Goal: Navigation & Orientation: Find specific page/section

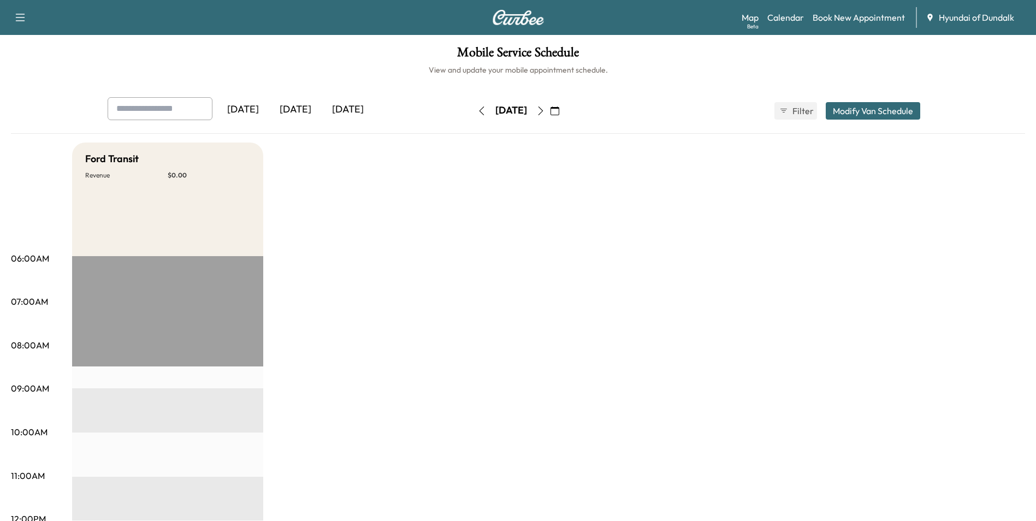
click at [291, 109] on div "[DATE]" at bounding box center [295, 109] width 52 height 25
click at [345, 112] on div "[DATE]" at bounding box center [348, 109] width 52 height 25
click at [304, 116] on div "[DATE]" at bounding box center [295, 109] width 52 height 25
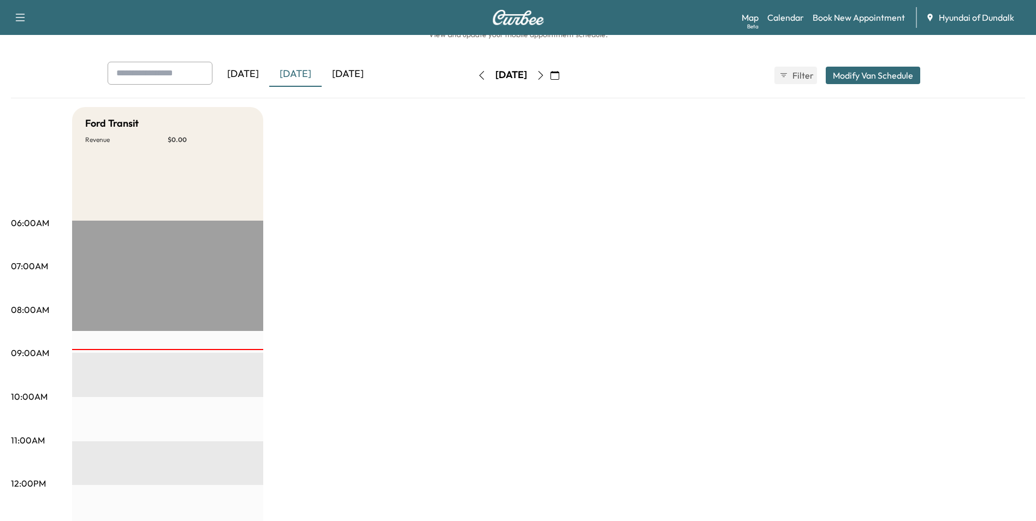
scroll to position [55, 0]
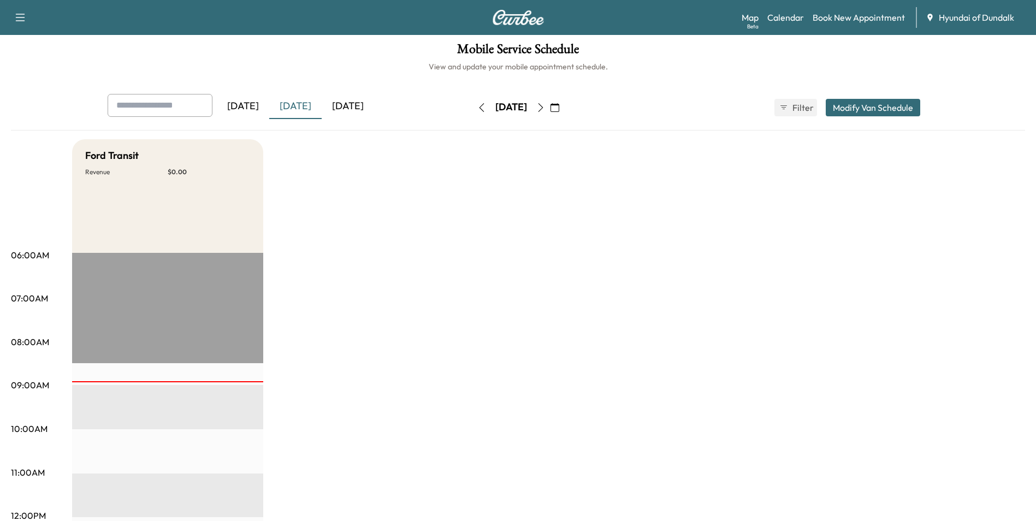
scroll to position [0, 0]
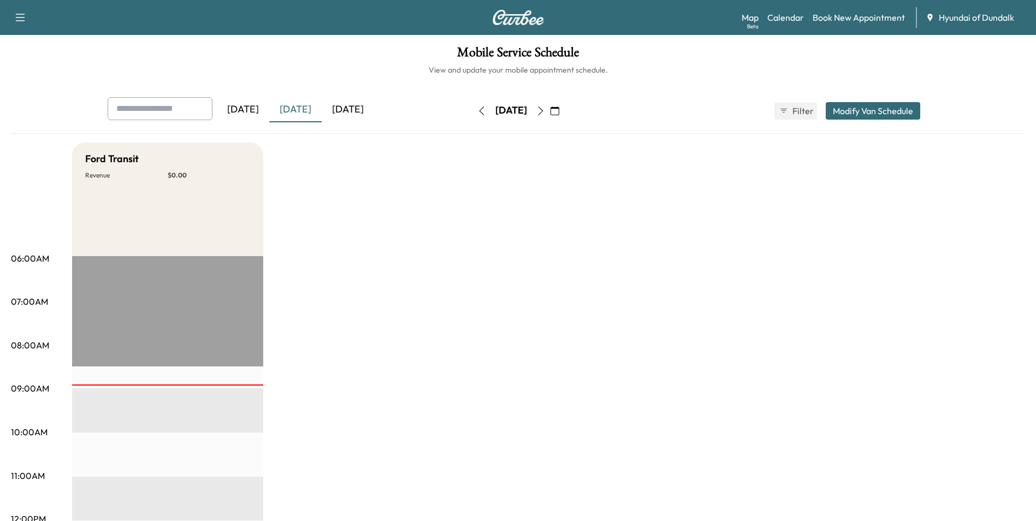
click at [368, 114] on div "[DATE]" at bounding box center [348, 109] width 52 height 25
click at [559, 110] on icon "button" at bounding box center [555, 111] width 9 height 9
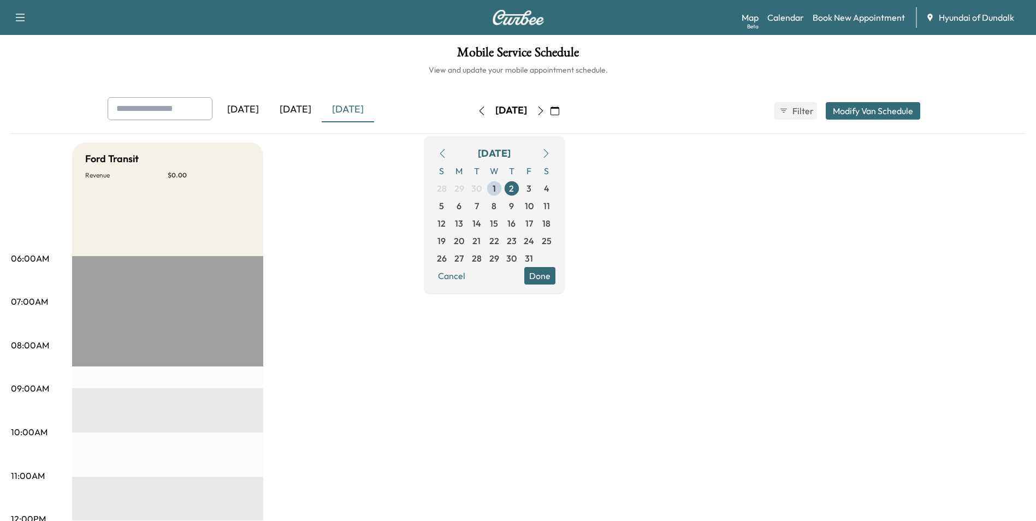
click at [669, 115] on div "[DATE] [DATE] [DATE] [DATE] October 2025 S M T W T F S 28 29 30 1 2 3 4 5 6 7 8…" at bounding box center [518, 110] width 839 height 27
click at [755, 19] on link "Map Beta" at bounding box center [750, 17] width 17 height 13
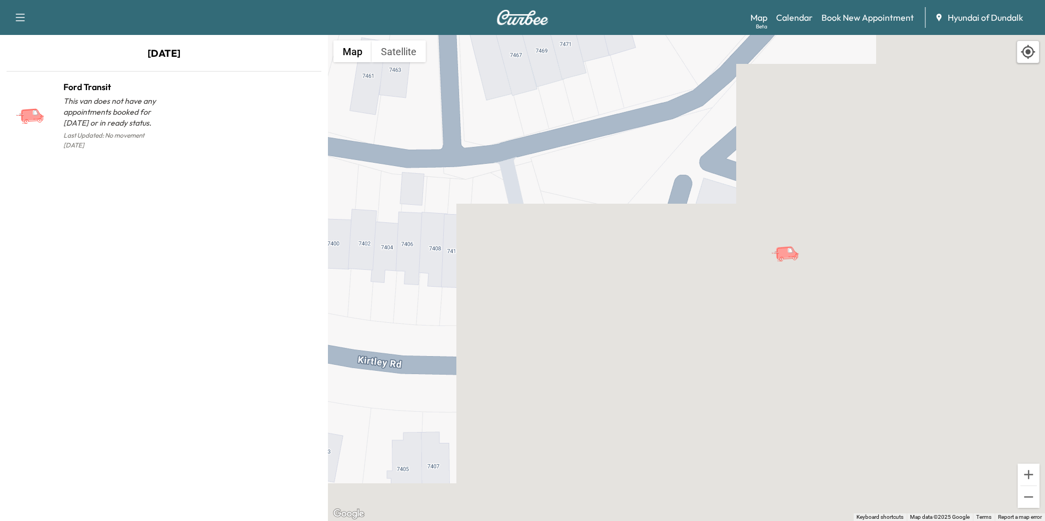
click at [788, 25] on div "Map Beta Calendar Book New Appointment Hyundai of Dundalk" at bounding box center [893, 17] width 286 height 21
click at [792, 16] on link "Calendar" at bounding box center [794, 17] width 37 height 13
